Goal: Information Seeking & Learning: Check status

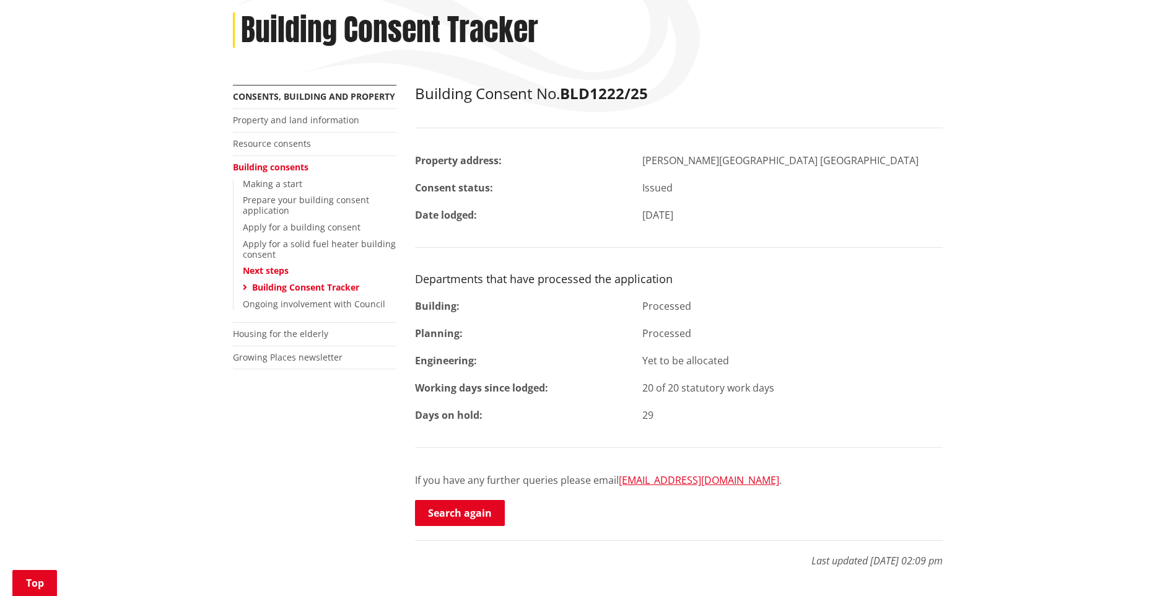
scroll to position [248, 0]
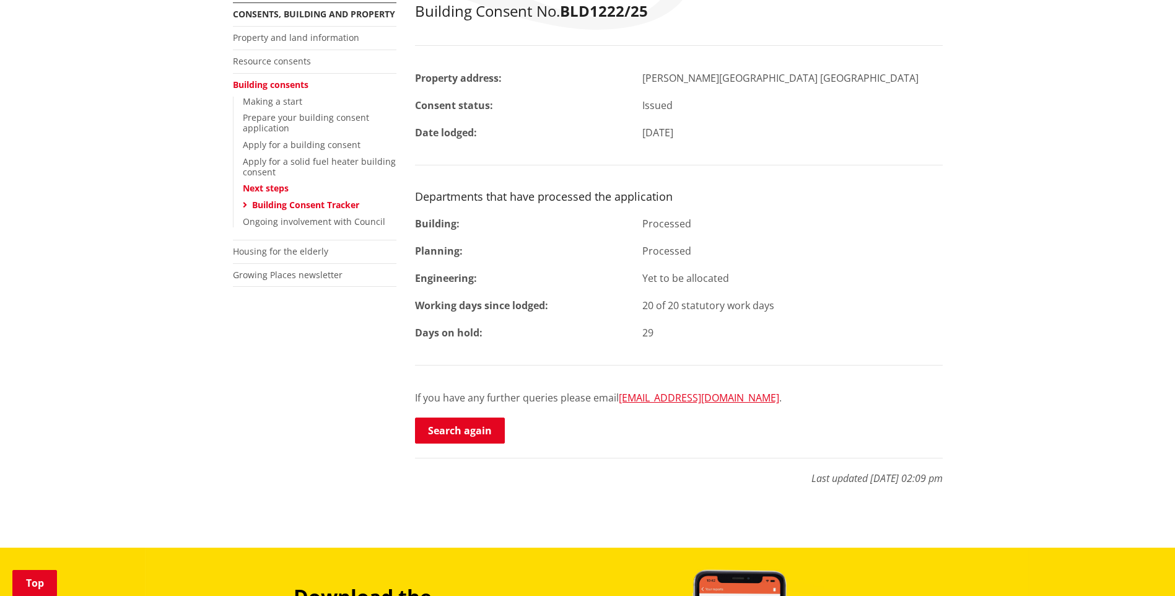
drag, startPoint x: 466, startPoint y: 436, endPoint x: 828, endPoint y: 376, distance: 366.1
click at [468, 435] on link "Search again" at bounding box center [460, 431] width 90 height 26
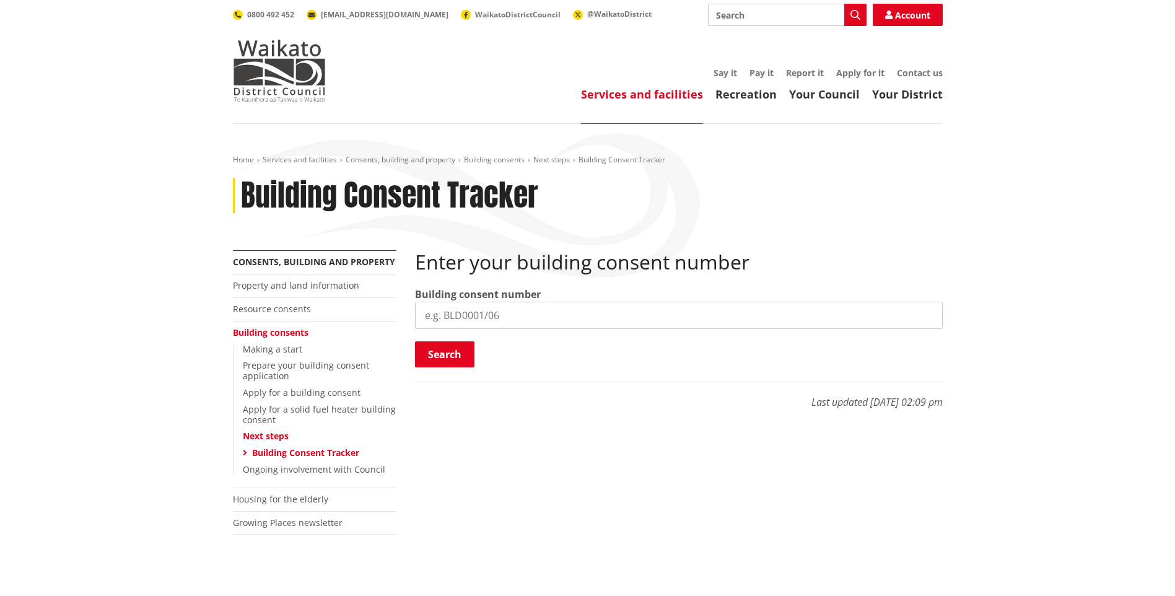
click at [470, 314] on input "search" at bounding box center [679, 315] width 528 height 27
paste input "BLD0133/26"
type input "BLD0133/26"
click at [459, 357] on button "Search" at bounding box center [444, 354] width 59 height 26
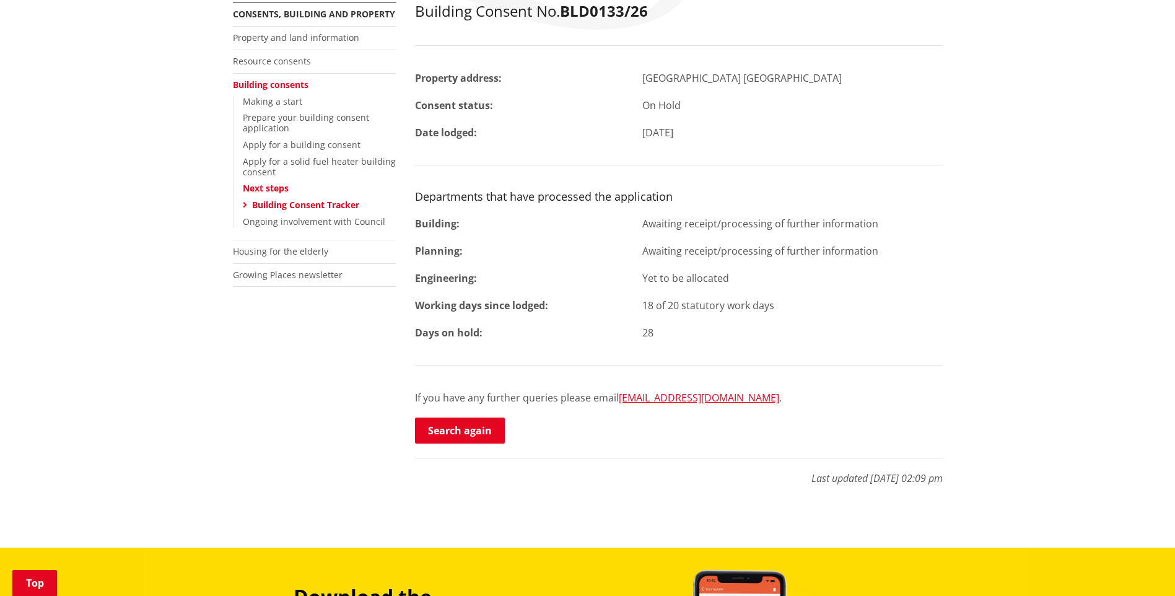
scroll to position [186, 0]
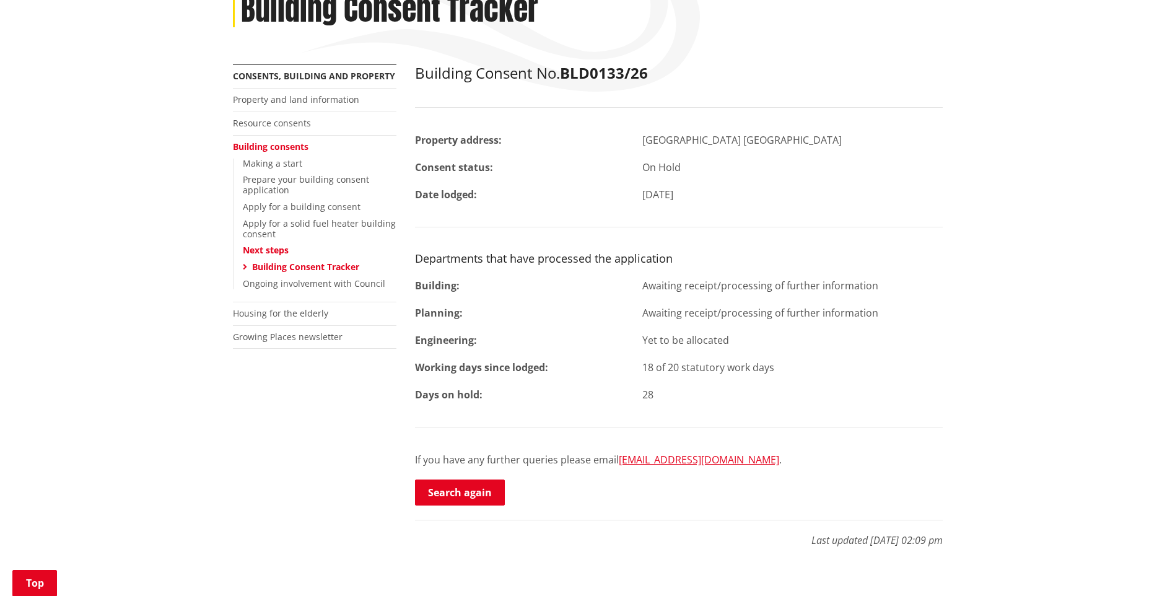
click at [1140, 33] on div "Home Services and facilities Consents, building and property Building consents …" at bounding box center [587, 274] width 1175 height 672
click at [1112, 60] on div "Home Services and facilities Consents, building and property Building consents …" at bounding box center [587, 274] width 1175 height 672
